Goal: Information Seeking & Learning: Learn about a topic

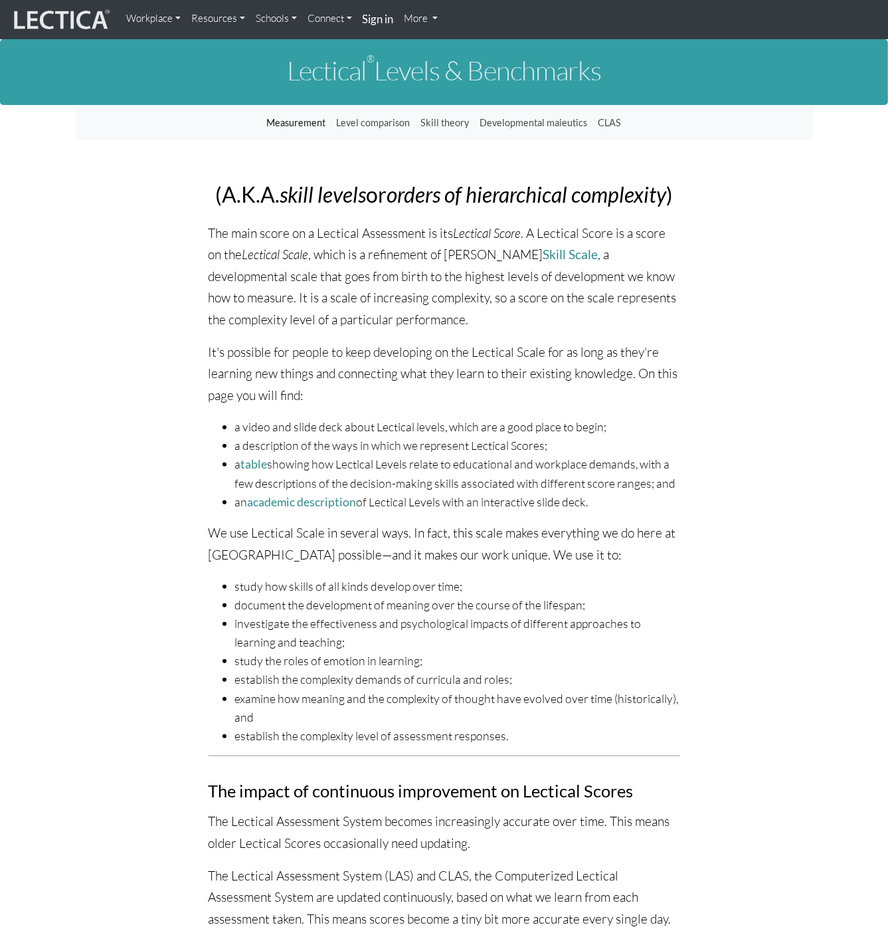
click at [314, 114] on link "Measurement" at bounding box center [297, 122] width 70 height 25
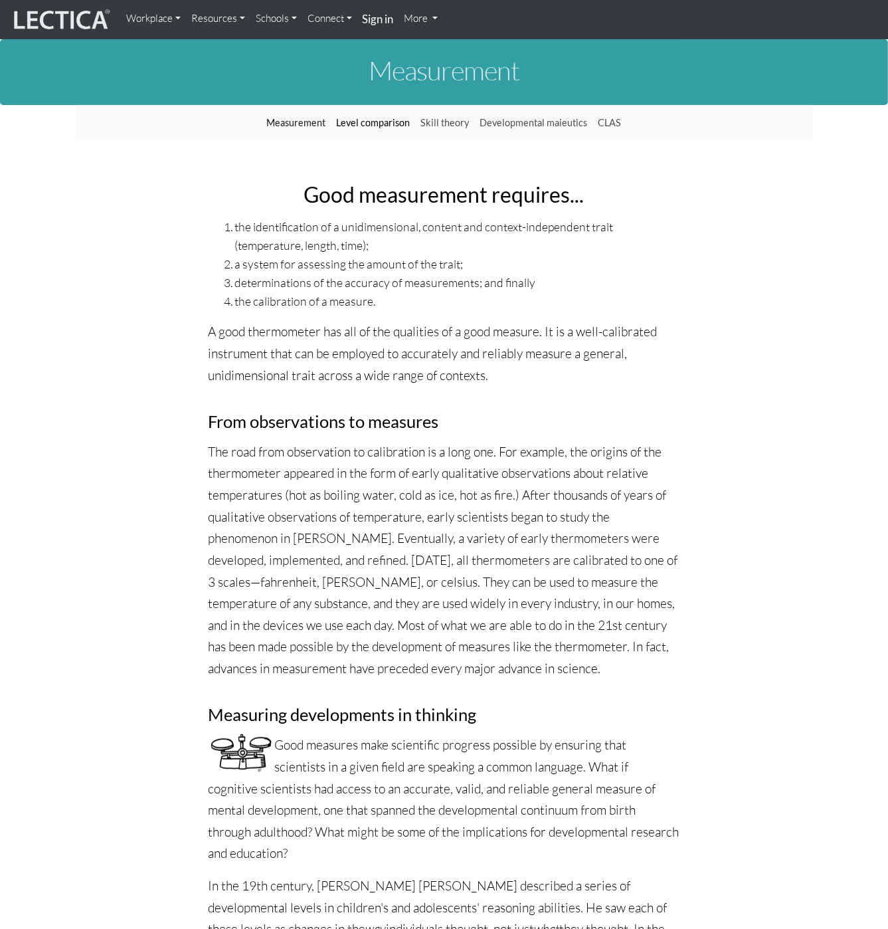
click at [392, 122] on link "Level comparison" at bounding box center [374, 122] width 84 height 25
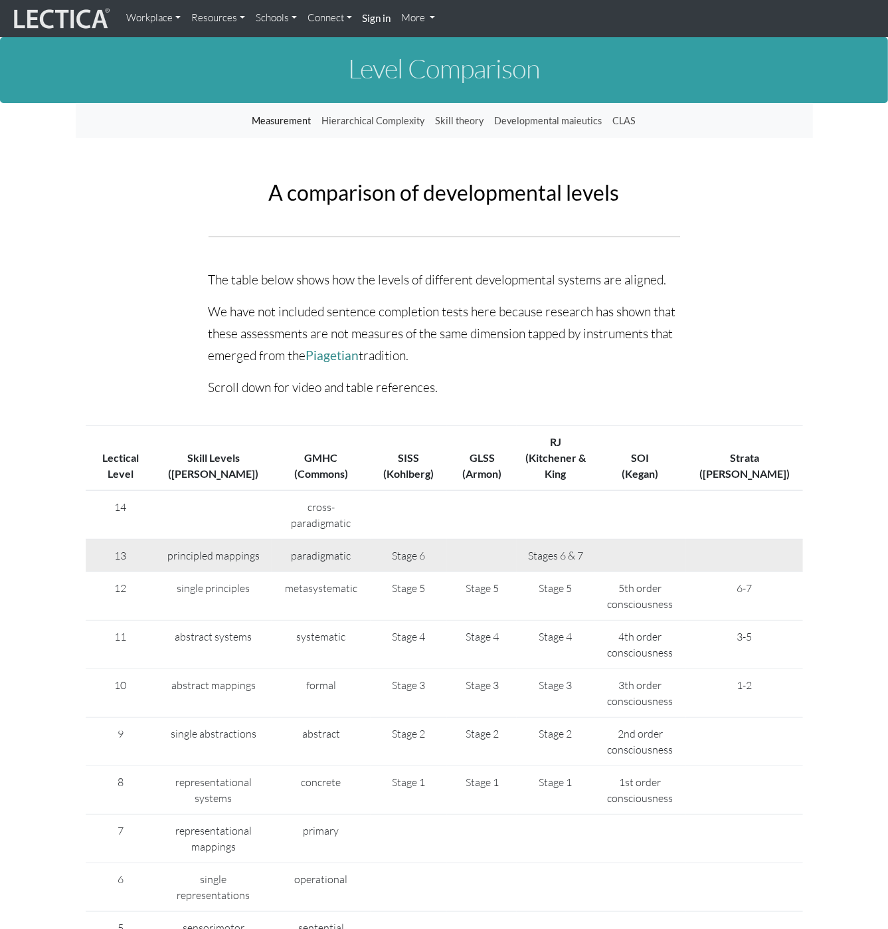
click at [517, 539] on td at bounding box center [482, 555] width 70 height 33
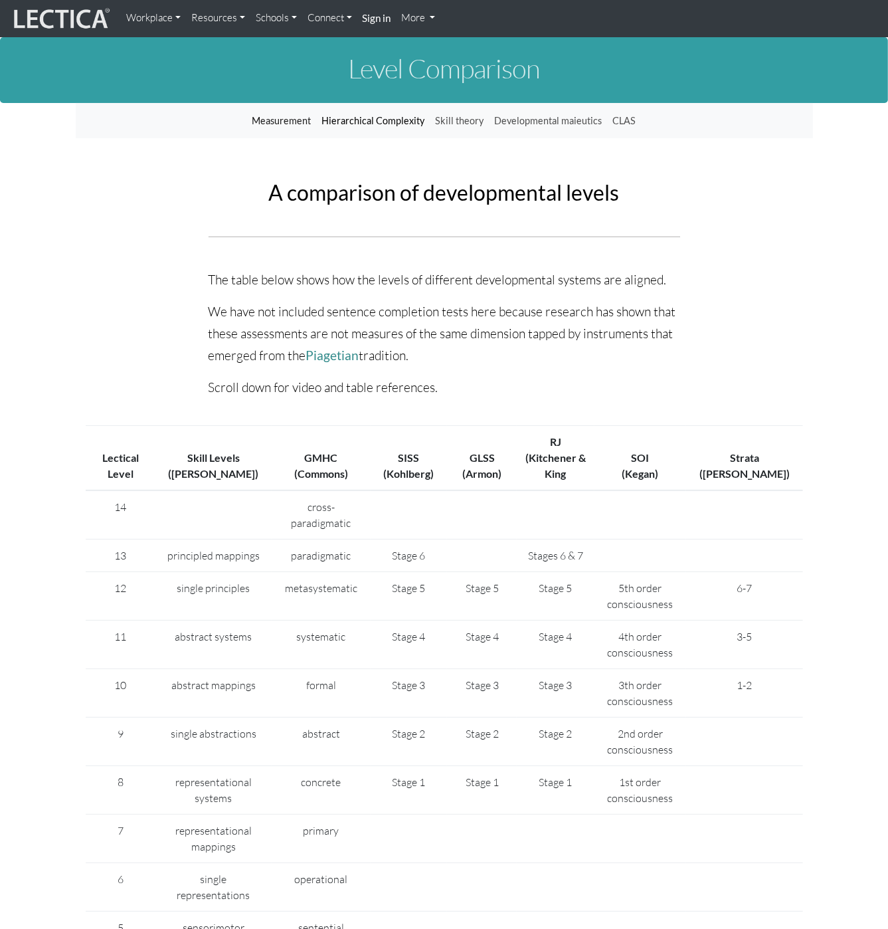
click at [406, 119] on link "Hierarchical Complexity" at bounding box center [374, 120] width 114 height 25
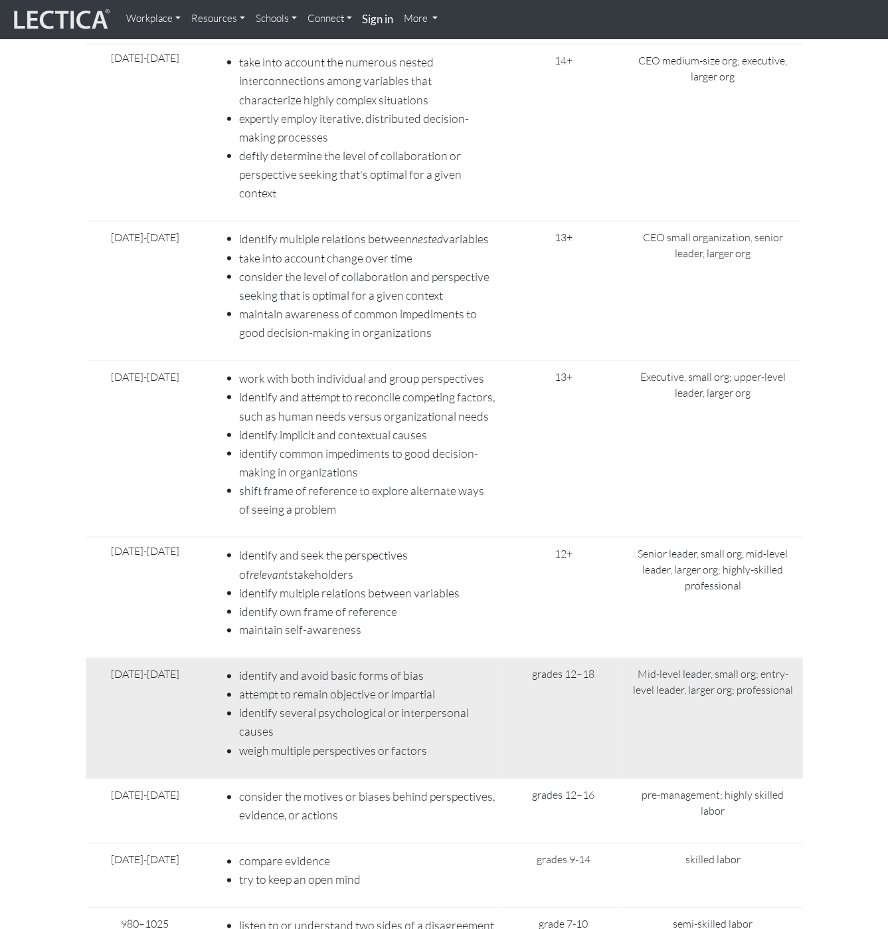
scroll to position [4664, 0]
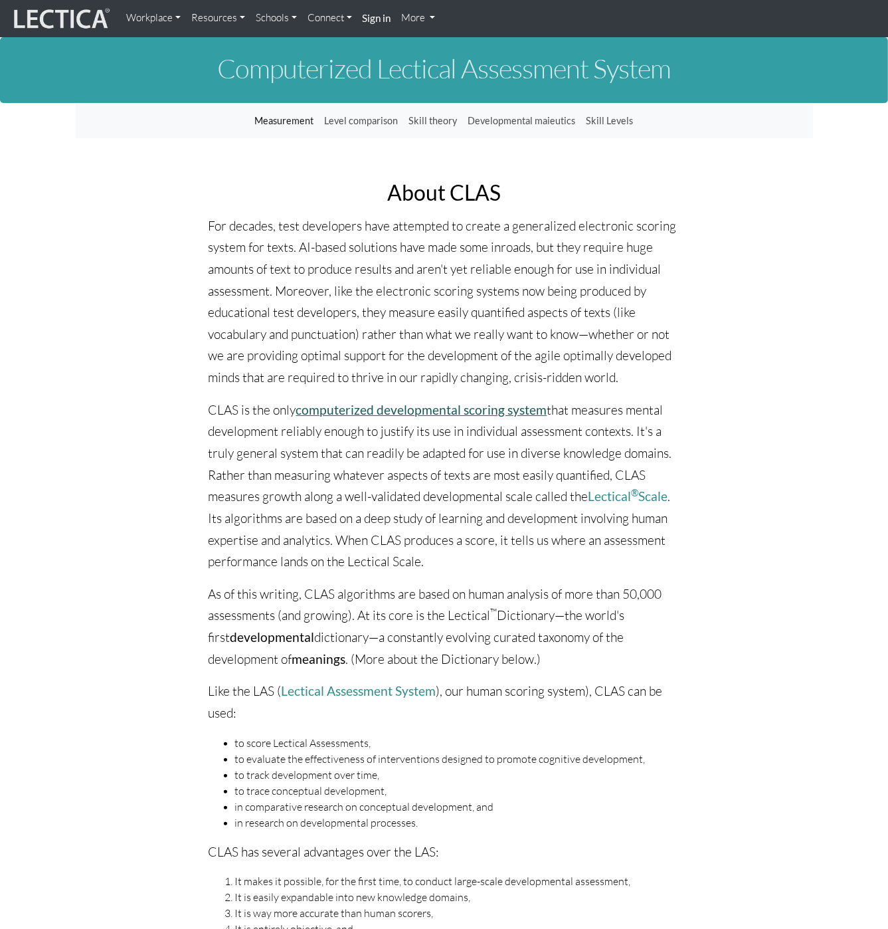
click at [510, 408] on link "computerized developmental scoring system" at bounding box center [421, 409] width 251 height 15
